Goal: Transaction & Acquisition: Purchase product/service

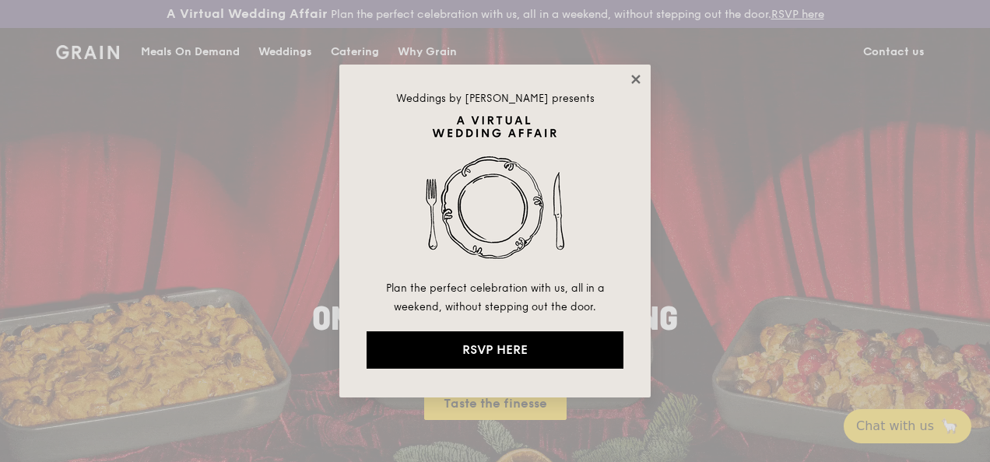
click at [635, 79] on icon at bounding box center [635, 79] width 9 height 9
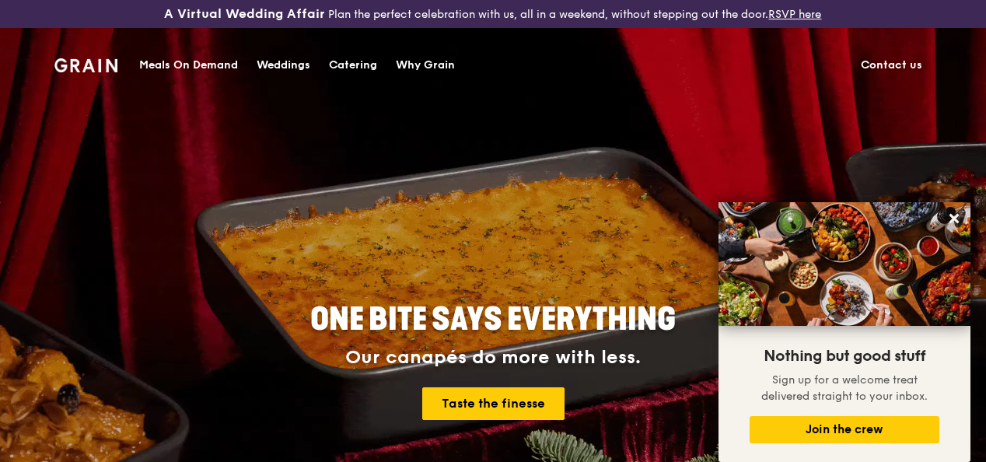
click at [898, 59] on link "Contact us" at bounding box center [892, 65] width 80 height 47
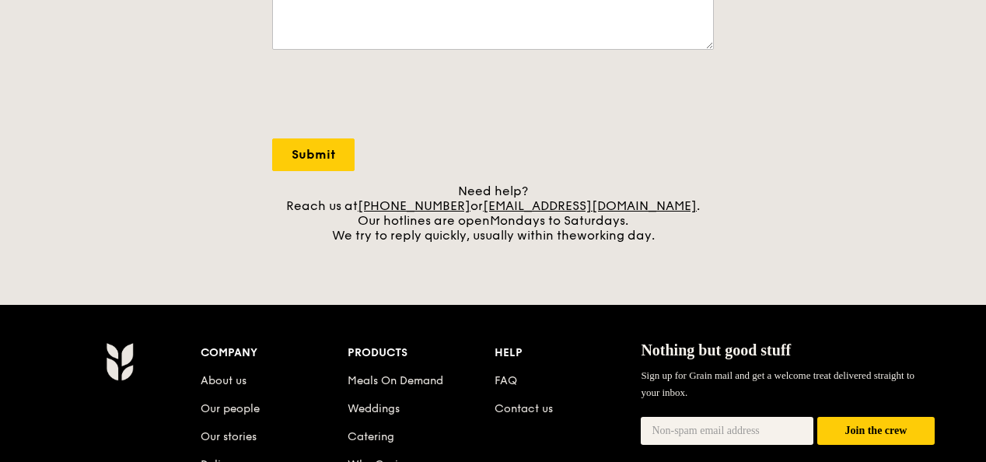
scroll to position [700, 0]
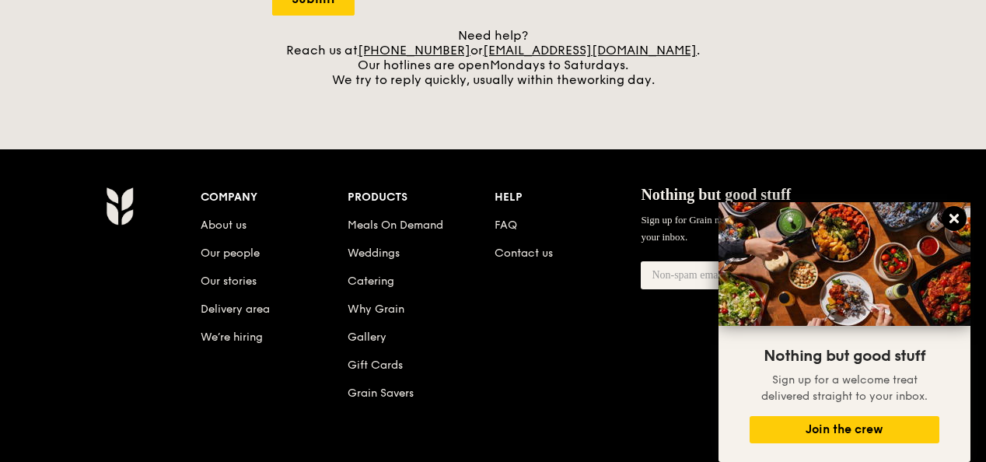
click at [951, 221] on icon at bounding box center [954, 218] width 9 height 9
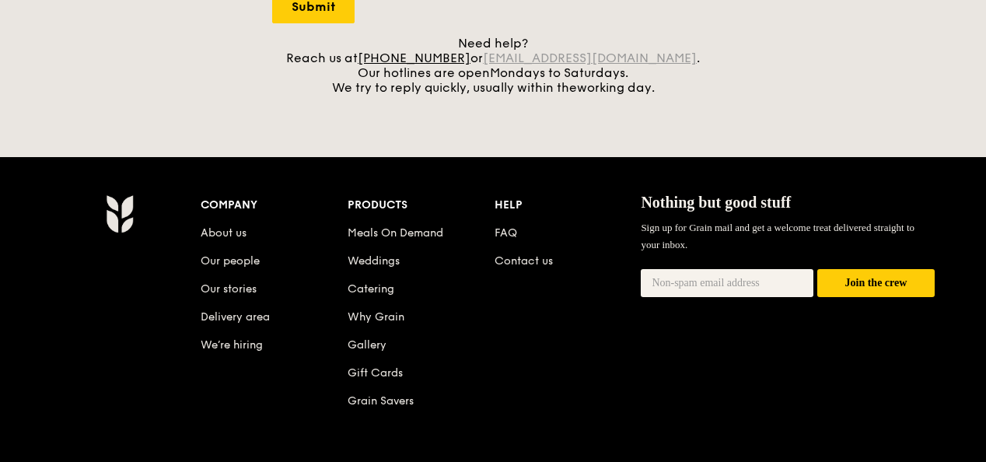
scroll to position [548, 0]
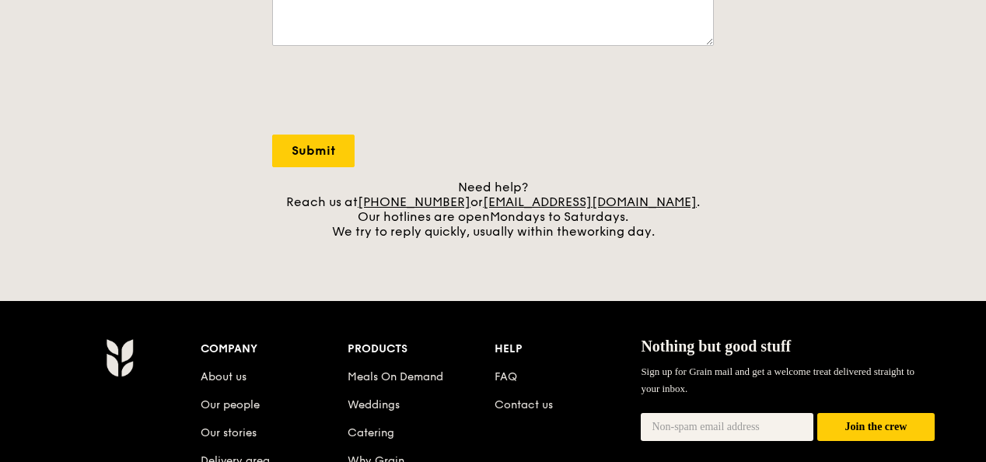
drag, startPoint x: 658, startPoint y: 215, endPoint x: 505, endPoint y: 213, distance: 153.3
click at [505, 213] on div "Need help? Reach us at +65 3163 5335 or concierge@grain.com.sg . Our hotlines a…" at bounding box center [493, 209] width 442 height 59
copy div "concierge@grain.com.sg"
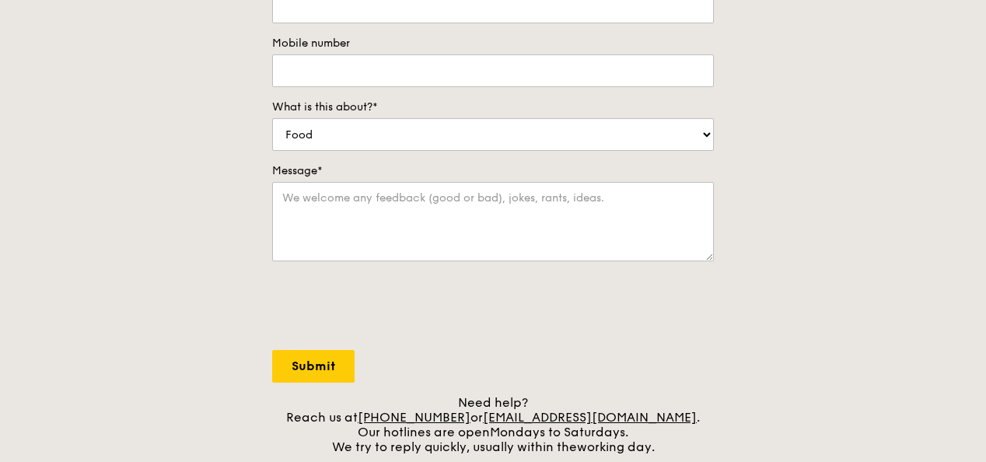
scroll to position [0, 0]
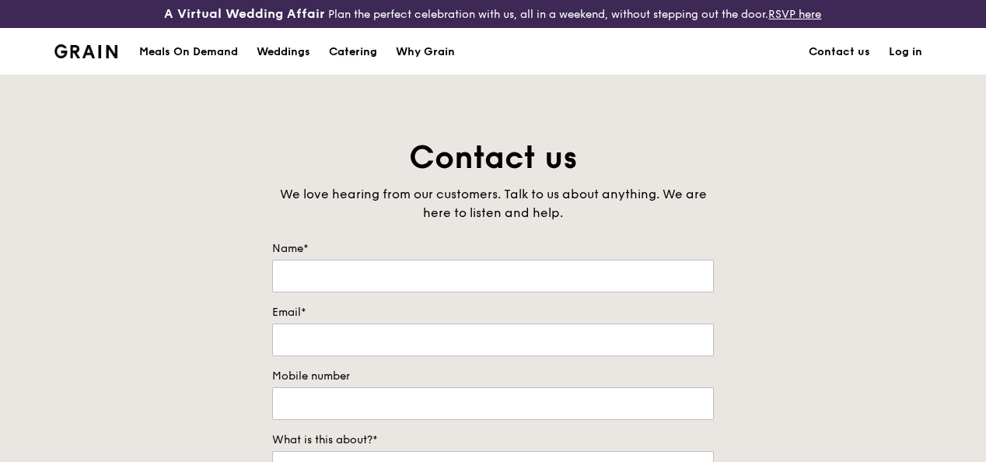
click at [364, 58] on div "Catering" at bounding box center [353, 52] width 48 height 47
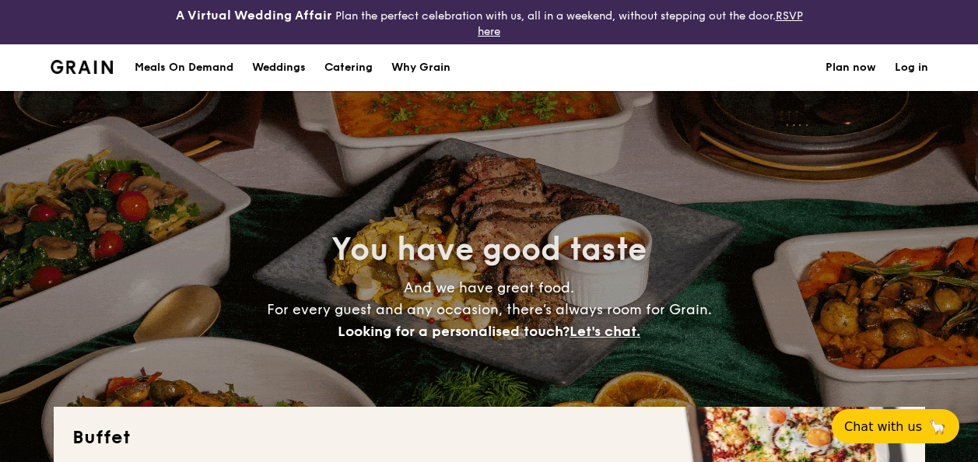
select select
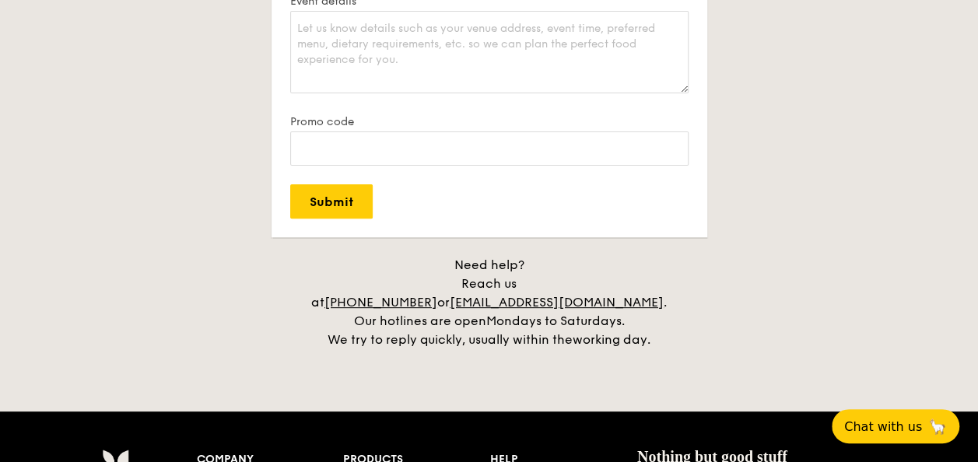
scroll to position [3173, 0]
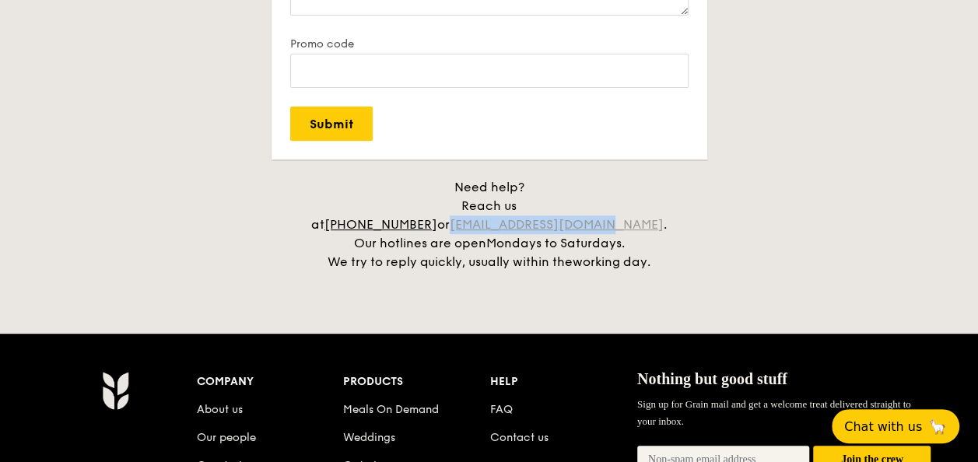
drag, startPoint x: 655, startPoint y: 202, endPoint x: 503, endPoint y: 207, distance: 151.8
click at [503, 207] on div "Need help? Reach us at +65 3163 5335 or concierge@grain.com.sg . Our hotlines a…" at bounding box center [489, 224] width 389 height 93
copy link "concierge@grain.com.sg"
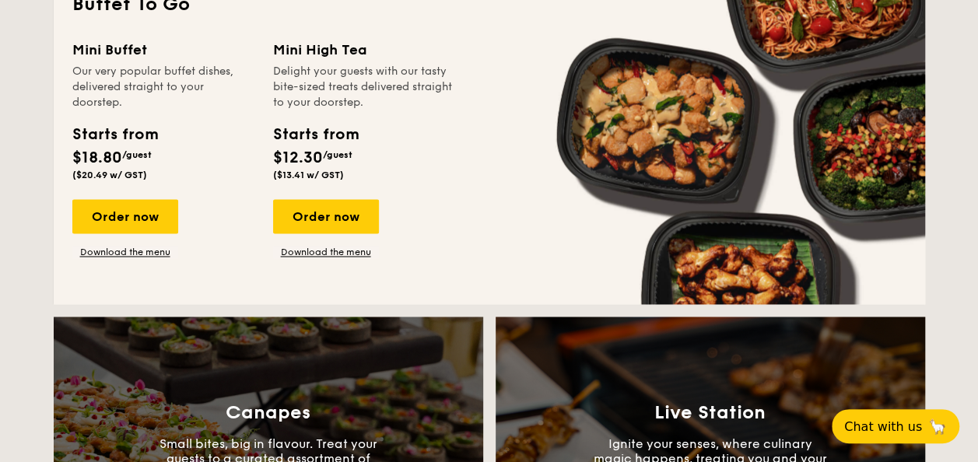
scroll to position [994, 0]
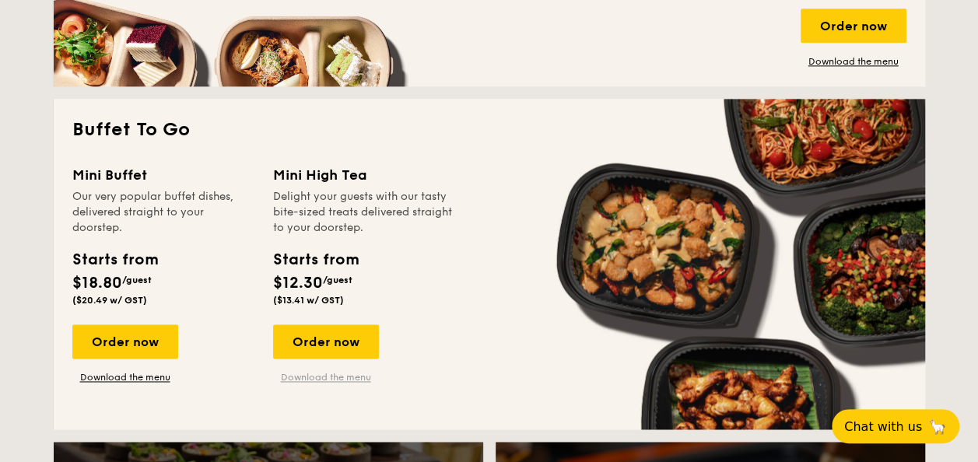
click at [320, 378] on link "Download the menu" at bounding box center [326, 377] width 106 height 12
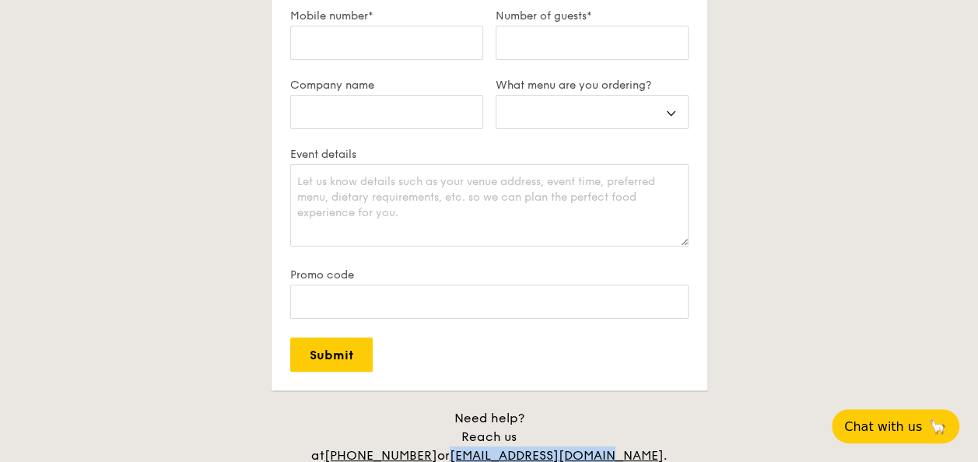
scroll to position [3017, 0]
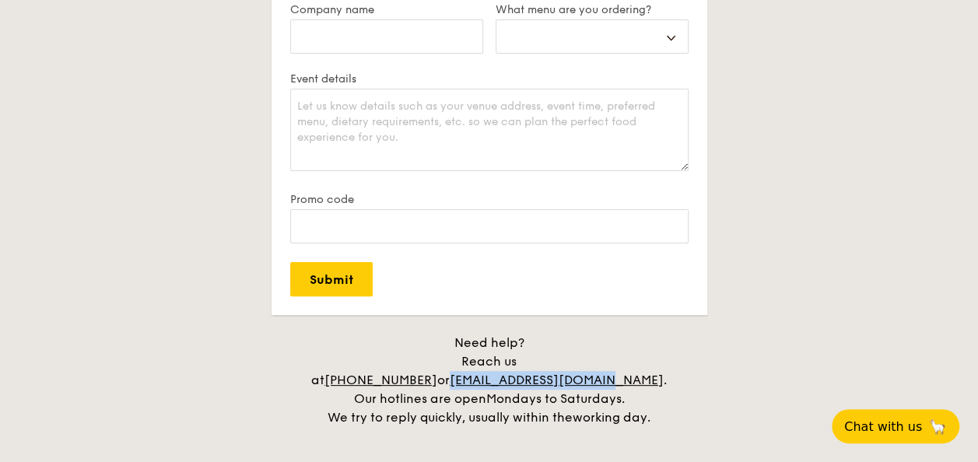
copy link "concierge@grain.com.sg"
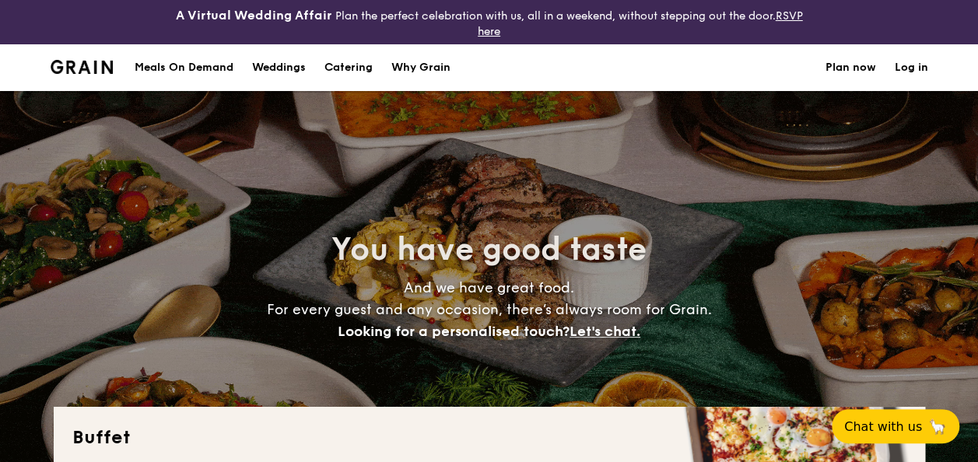
scroll to position [389, 0]
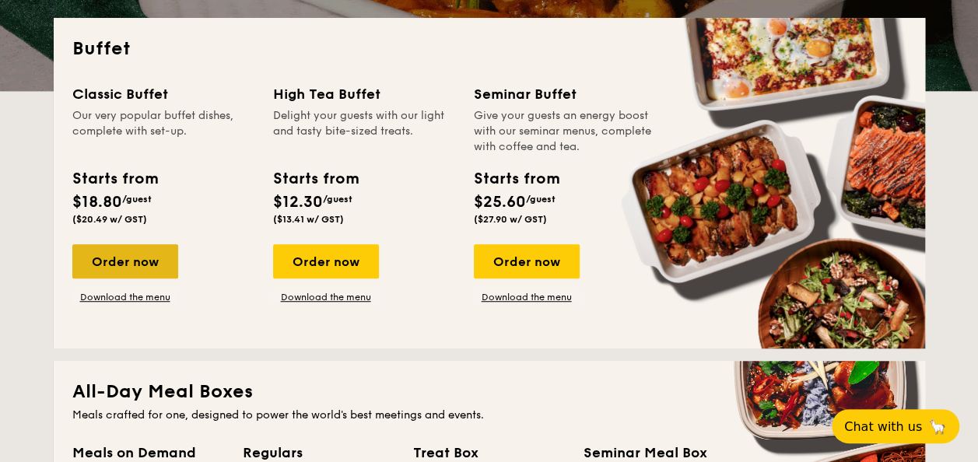
click at [163, 265] on div "Order now" at bounding box center [125, 261] width 106 height 34
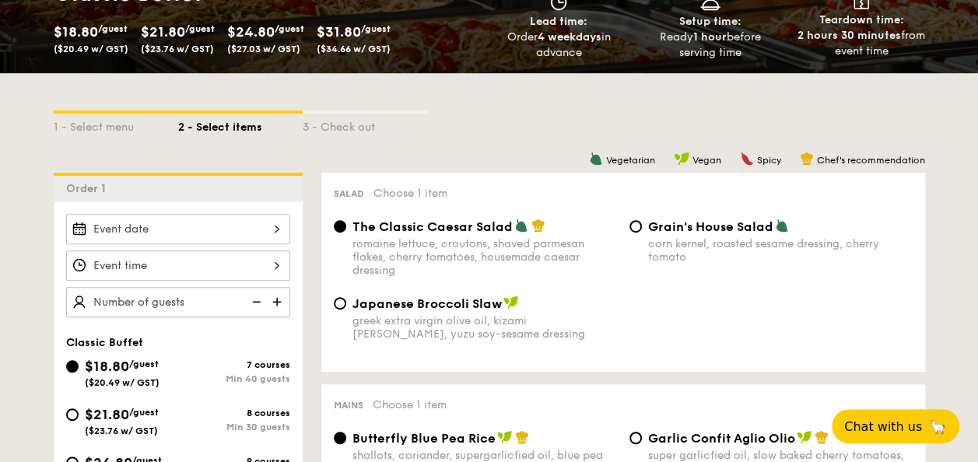
scroll to position [311, 0]
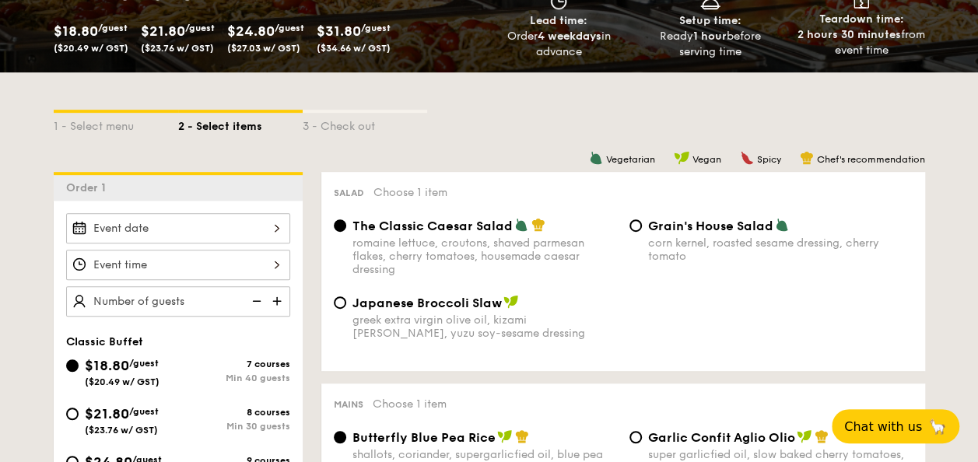
select select
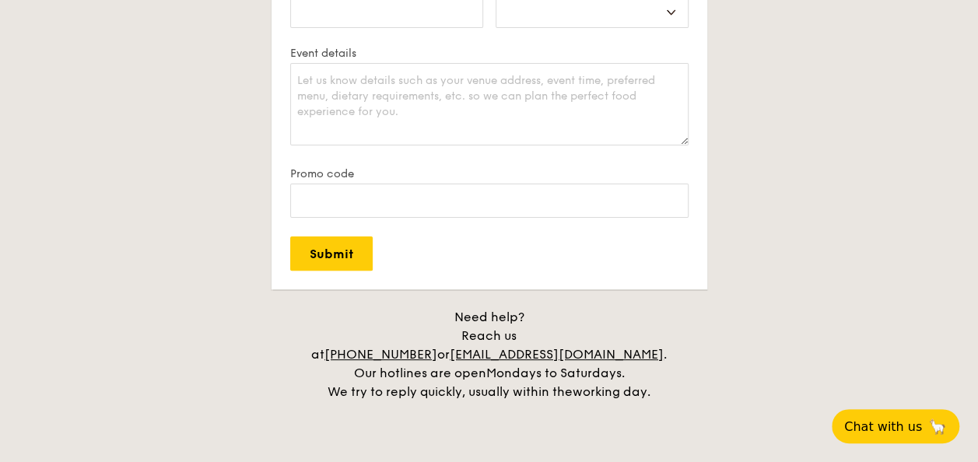
scroll to position [3233, 0]
